Goal: Browse casually: Explore the website without a specific task or goal

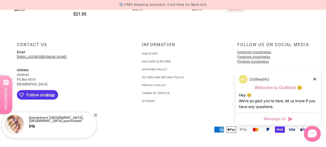
scroll to position [792, 0]
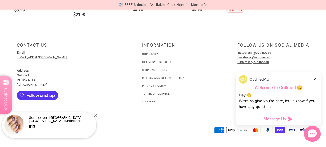
click at [150, 53] on link "Our Story" at bounding box center [150, 54] width 16 height 3
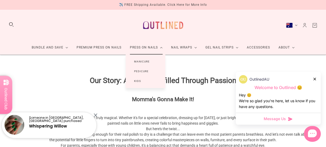
click at [139, 80] on link "Kids" at bounding box center [138, 81] width 24 height 10
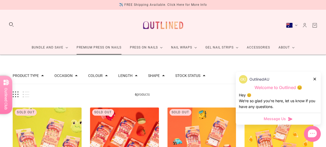
click at [110, 47] on link "Premium Press On Nails" at bounding box center [98, 48] width 53 height 14
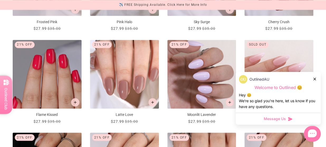
scroll to position [442, 0]
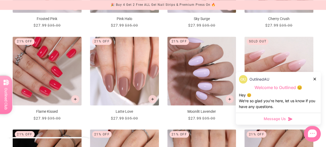
click at [57, 88] on img "Flame Kissed" at bounding box center [47, 71] width 69 height 69
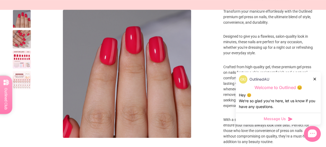
scroll to position [163, 0]
click at [313, 78] on div "OutlinedAU" at bounding box center [278, 79] width 79 height 8
click at [314, 79] on icon at bounding box center [314, 79] width 3 height 3
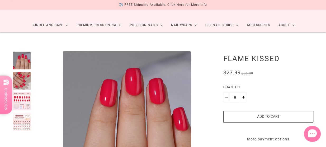
scroll to position [16, 0]
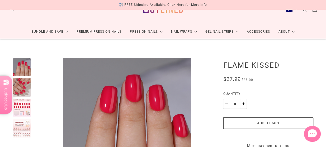
click at [27, 104] on div at bounding box center [22, 108] width 18 height 18
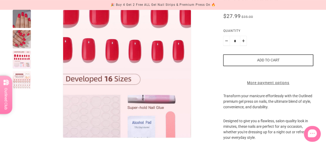
scroll to position [79, 0]
